Goal: Navigation & Orientation: Find specific page/section

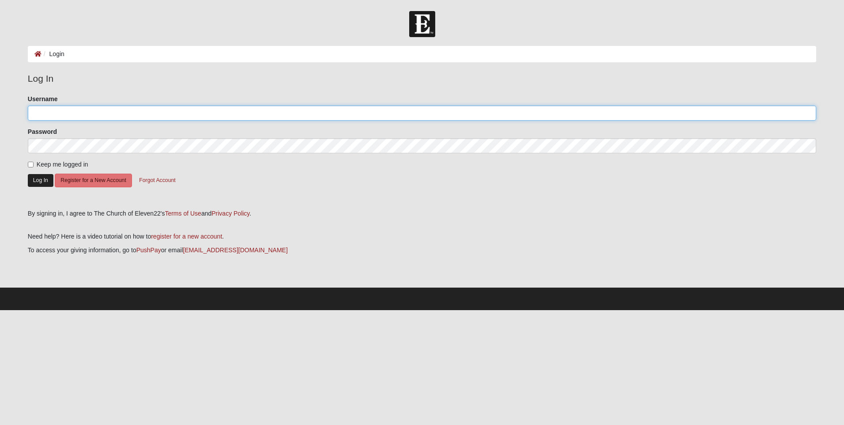
type input "[EMAIL_ADDRESS][DOMAIN_NAME]"
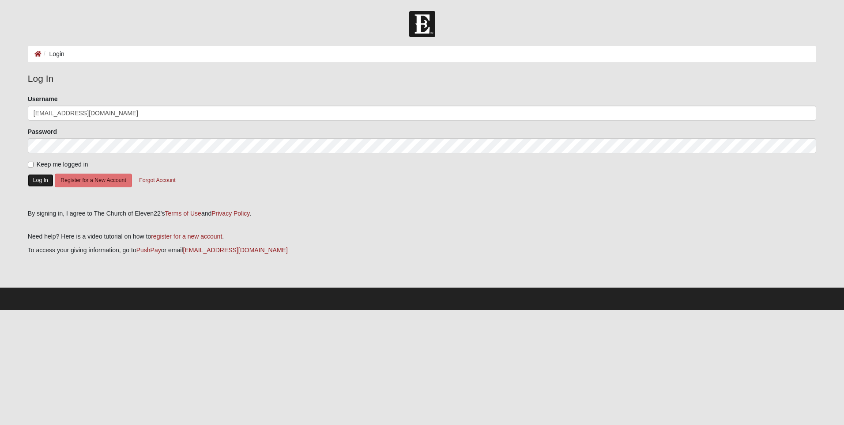
click at [48, 179] on button "Log In" at bounding box center [41, 180] width 26 height 13
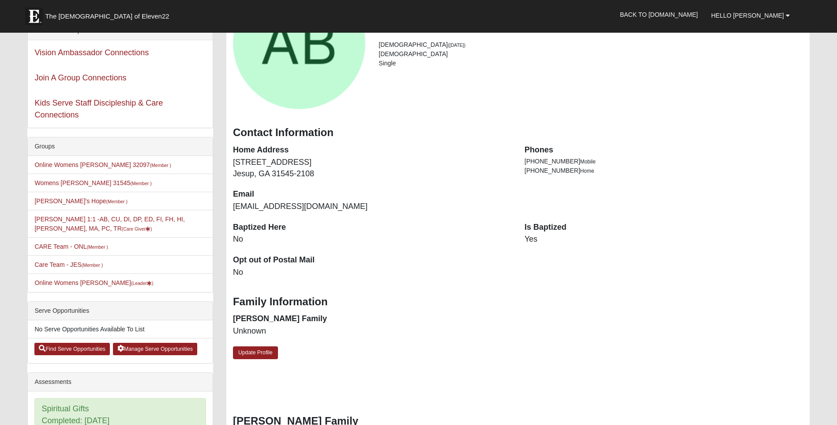
scroll to position [221, 0]
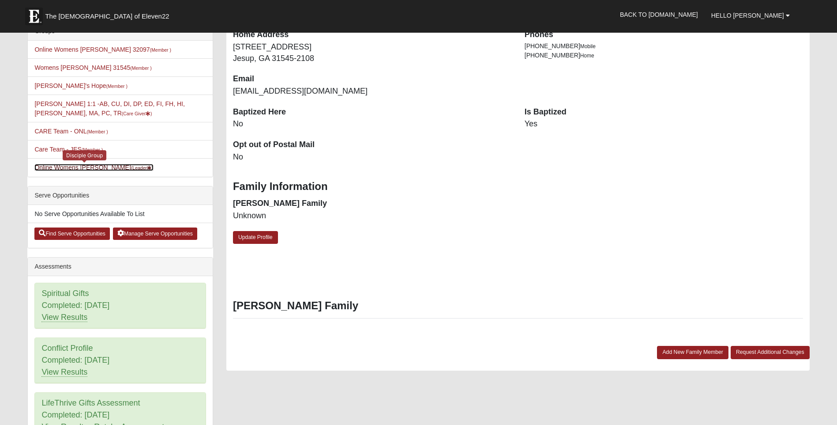
click at [131, 166] on small "(Leader )" at bounding box center [142, 167] width 23 height 5
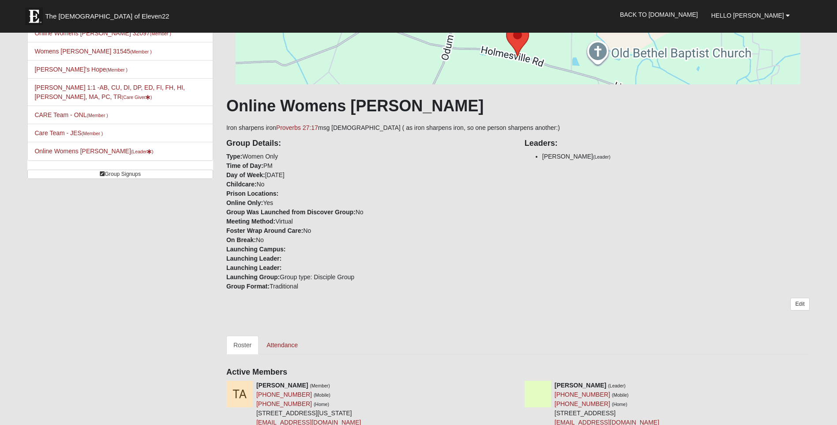
scroll to position [44, 0]
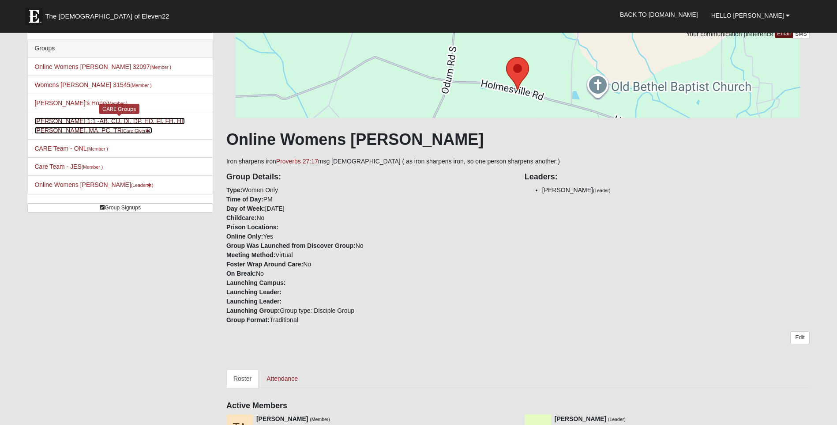
click at [150, 121] on link "Angela Boulineau 1:1 -AB, CU, DI, DP, ED, FI, FH, HI, LI, MA, PC, TR (Care Give…" at bounding box center [109, 125] width 150 height 16
